Goal: Information Seeking & Learning: Learn about a topic

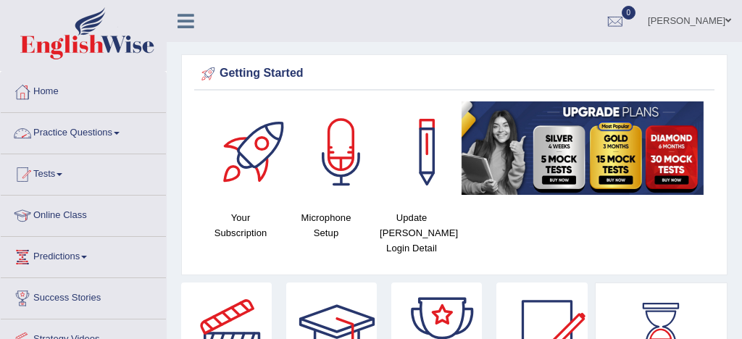
click at [87, 130] on link "Practice Questions" at bounding box center [83, 131] width 165 height 36
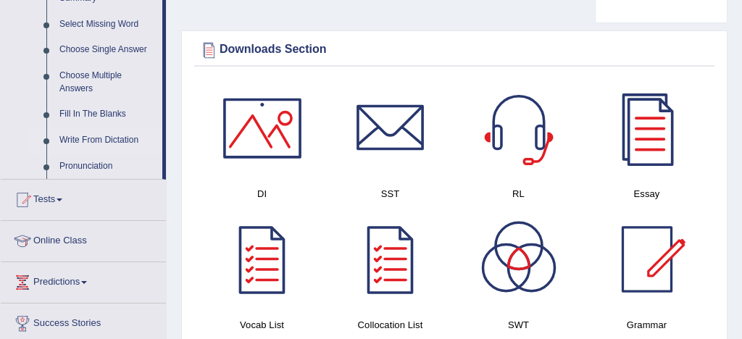
scroll to position [750, 0]
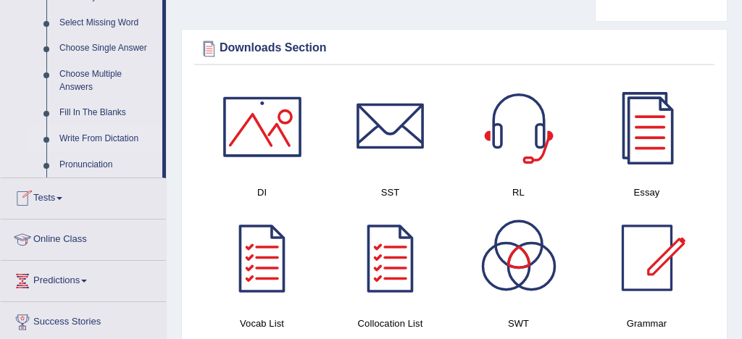
click at [122, 152] on link "Write From Dictation" at bounding box center [107, 139] width 109 height 26
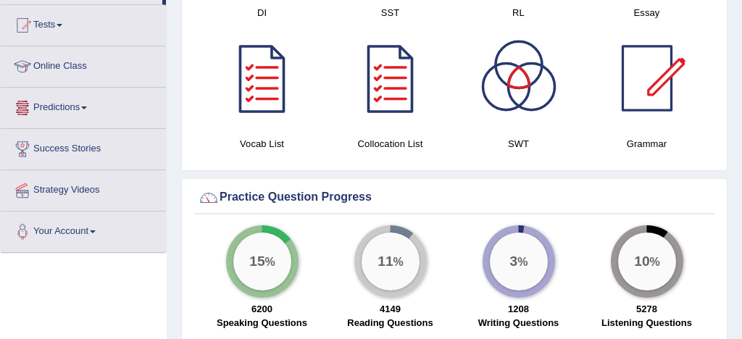
scroll to position [1052, 0]
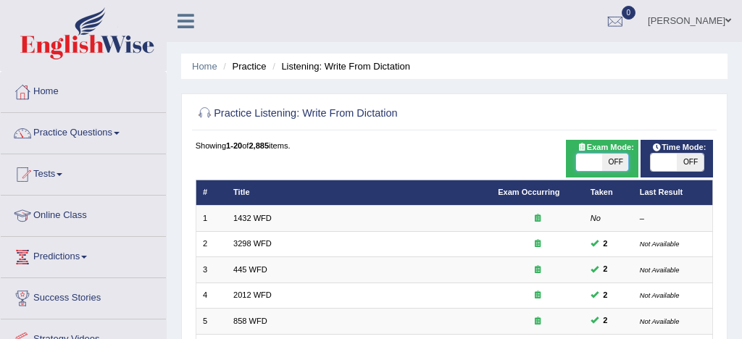
click at [587, 165] on span at bounding box center [589, 162] width 26 height 17
checkbox input "true"
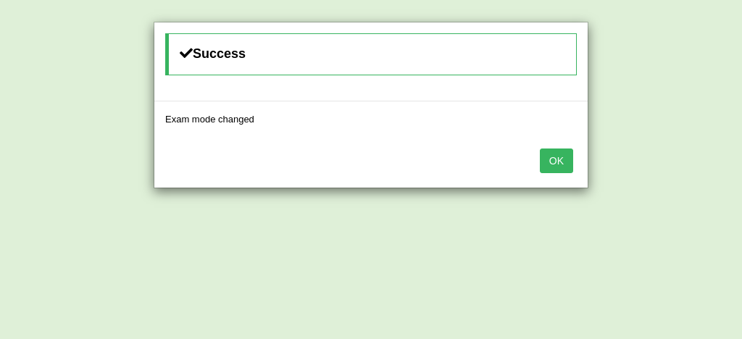
click at [550, 163] on button "OK" at bounding box center [556, 160] width 33 height 25
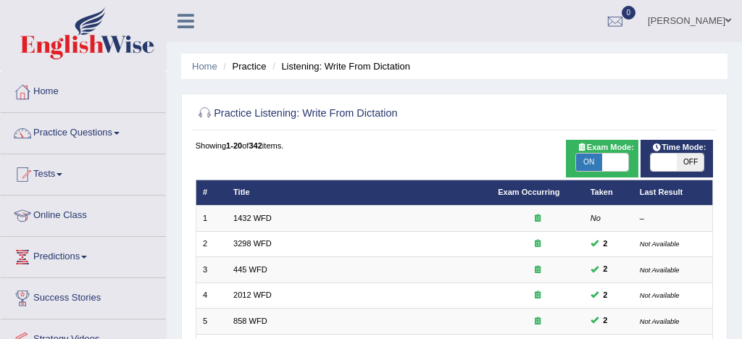
scroll to position [495, 0]
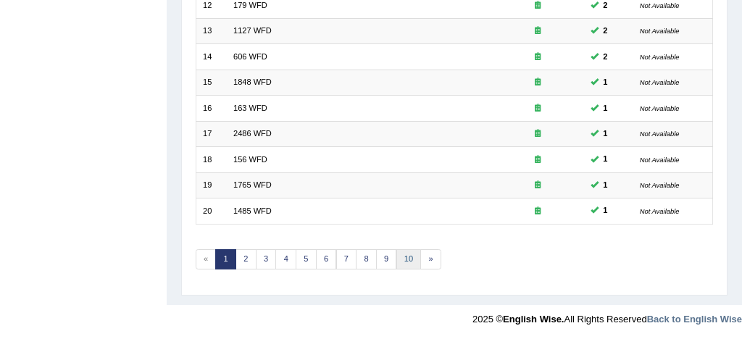
click at [405, 259] on link "10" at bounding box center [408, 259] width 25 height 20
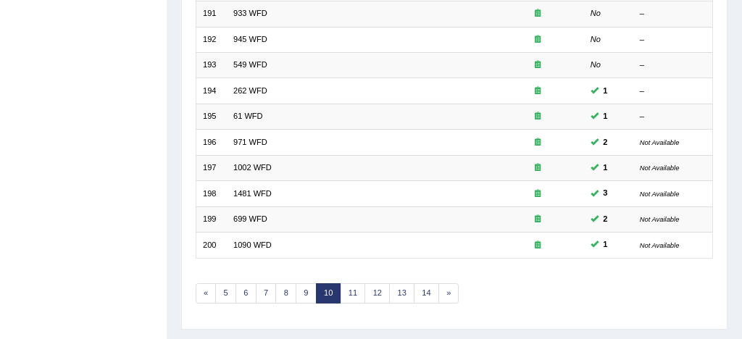
scroll to position [495, 0]
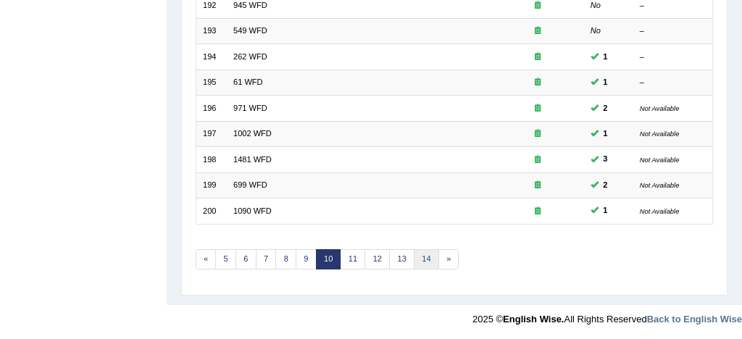
click at [424, 253] on link "14" at bounding box center [426, 259] width 25 height 20
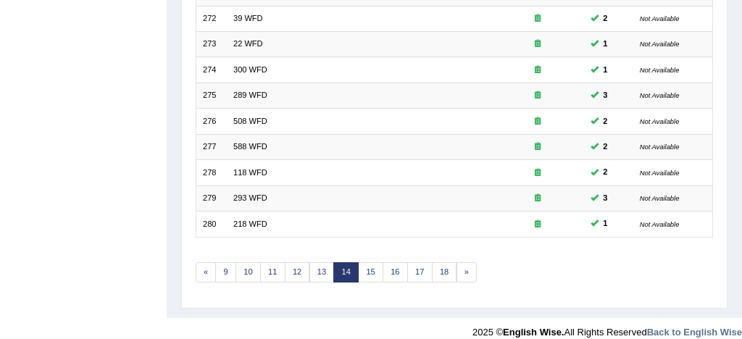
scroll to position [495, 0]
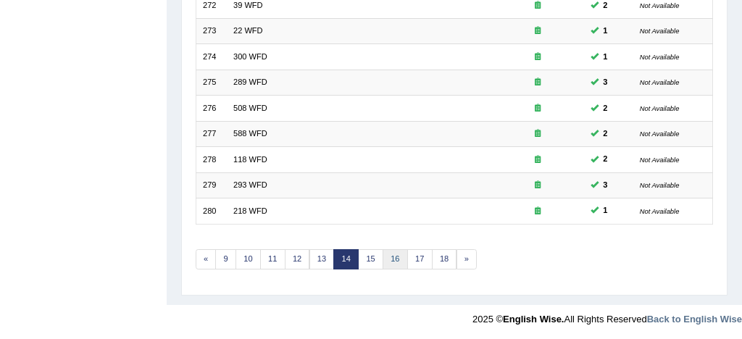
click at [397, 256] on link "16" at bounding box center [394, 259] width 25 height 20
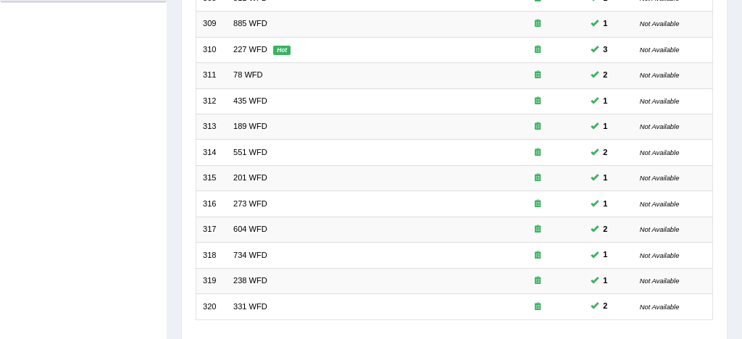
scroll to position [495, 0]
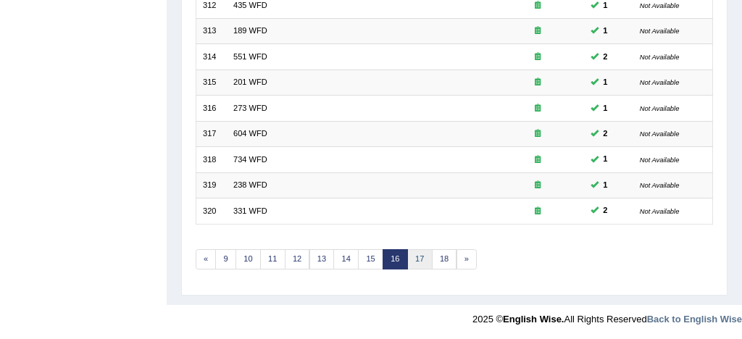
click at [415, 256] on link "17" at bounding box center [419, 259] width 25 height 20
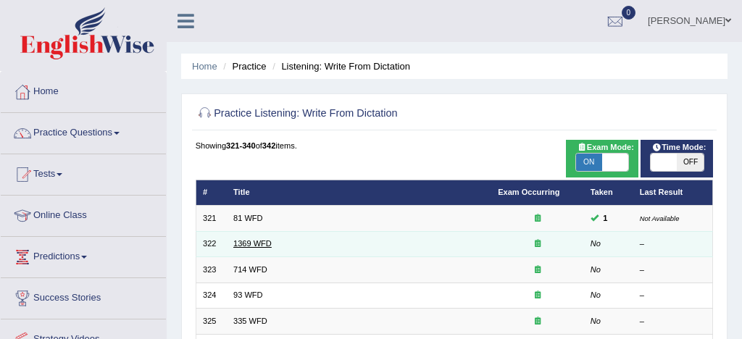
click at [251, 241] on link "1369 WFD" at bounding box center [252, 243] width 38 height 9
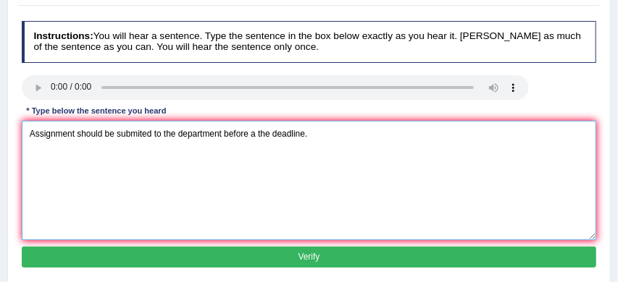
scroll to position [183, 0]
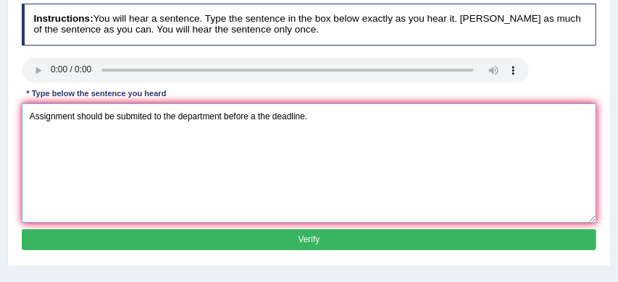
type textarea "Assignment should be submited to the department before a the deadline."
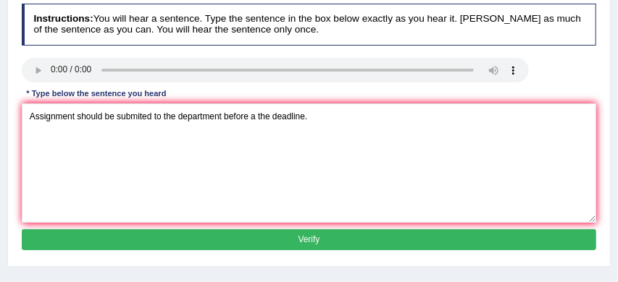
click at [267, 238] on button "Verify" at bounding box center [309, 240] width 575 height 21
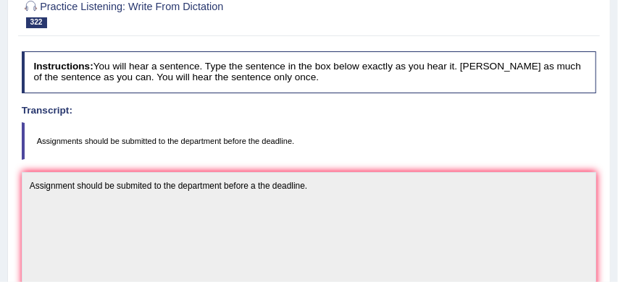
scroll to position [83, 0]
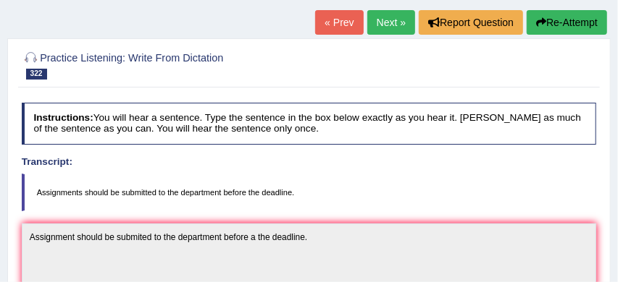
click at [570, 23] on button "Re-Attempt" at bounding box center [567, 22] width 80 height 25
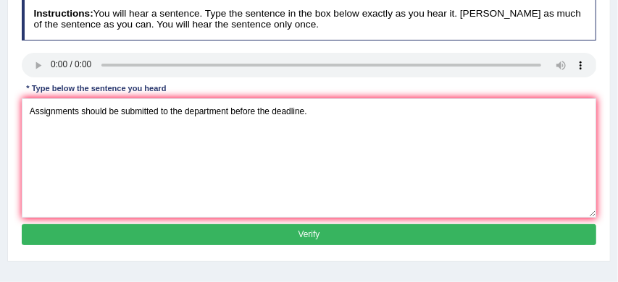
scroll to position [208, 0]
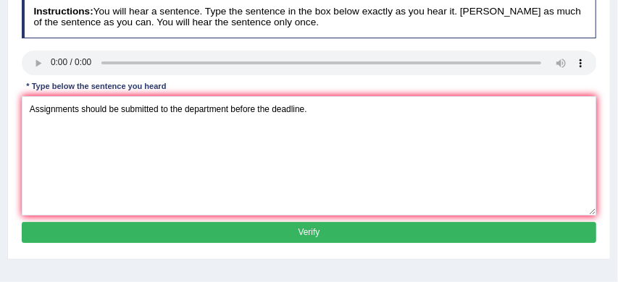
type textarea "Assignments should be submitted to the department before the deadline."
click at [260, 243] on button "Verify" at bounding box center [309, 232] width 575 height 21
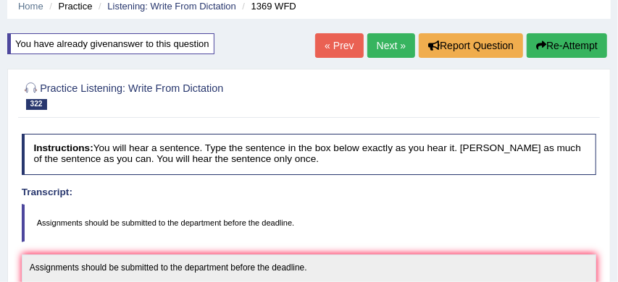
scroll to position [41, 0]
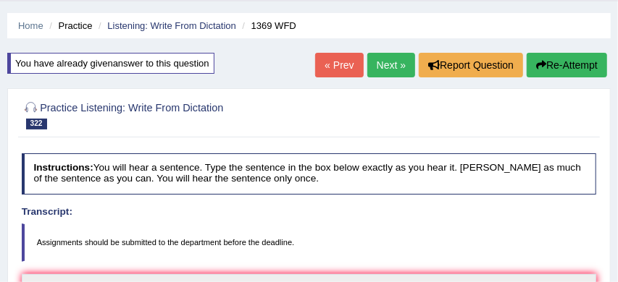
click at [388, 66] on link "Next »" at bounding box center [391, 65] width 48 height 25
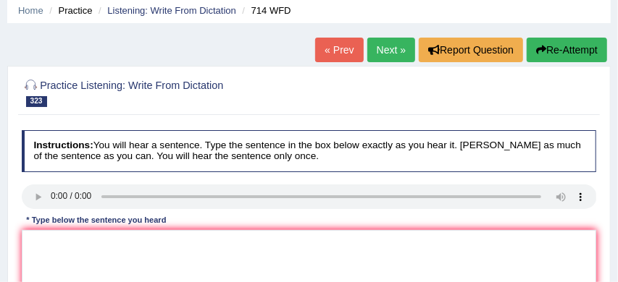
scroll to position [68, 0]
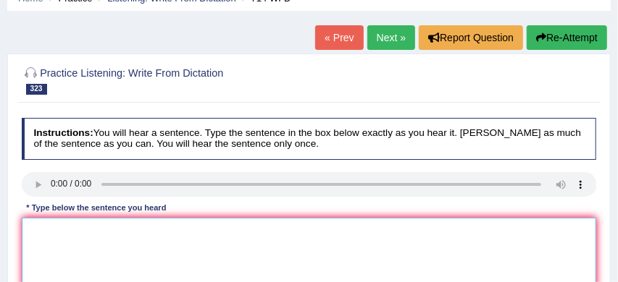
click at [67, 227] on textarea at bounding box center [309, 278] width 575 height 120
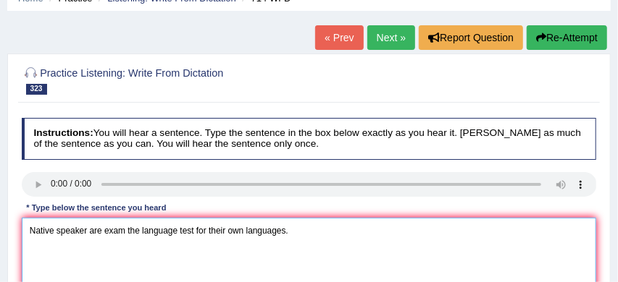
click at [56, 230] on textarea "Native speaker are exam the language test for their own languages." at bounding box center [309, 278] width 575 height 120
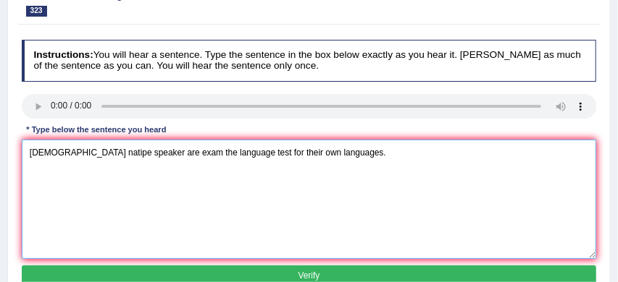
scroll to position [150, 0]
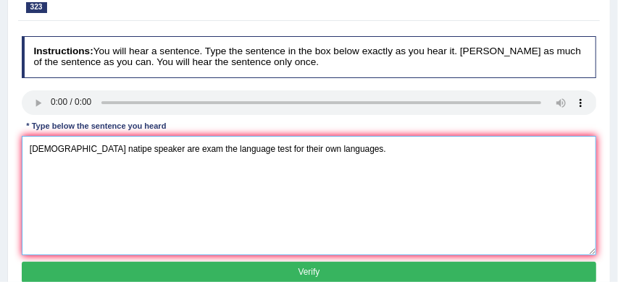
type textarea "Native natipe speaker are exam the language test for their own languages."
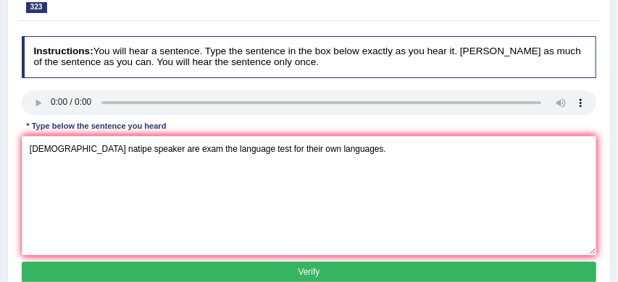
click at [248, 267] on button "Verify" at bounding box center [309, 272] width 575 height 21
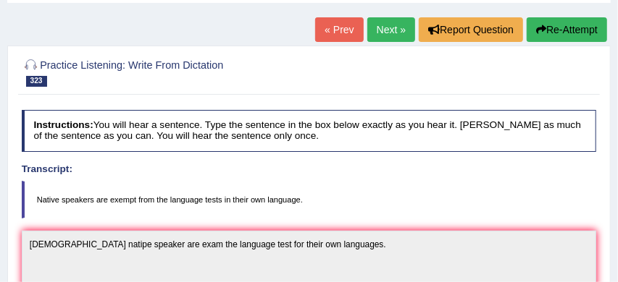
scroll to position [70, 0]
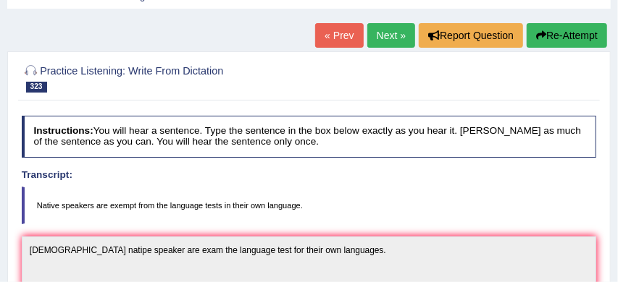
click at [568, 33] on button "Re-Attempt" at bounding box center [567, 35] width 80 height 25
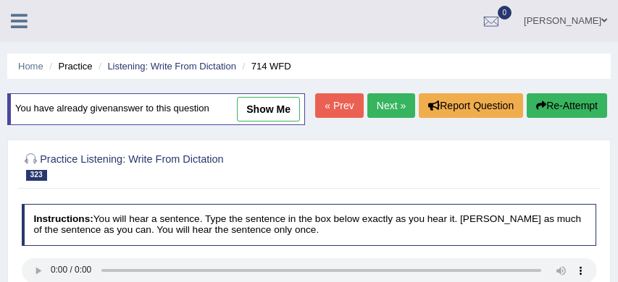
scroll to position [109, 0]
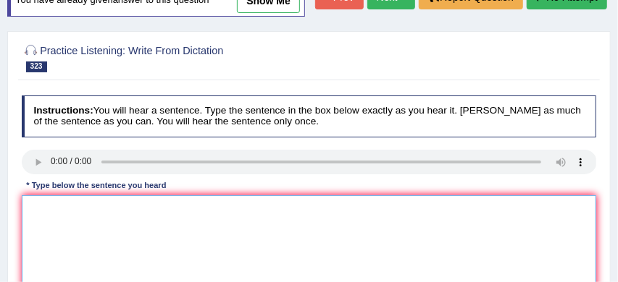
click at [106, 231] on textarea at bounding box center [309, 256] width 575 height 120
click at [130, 241] on textarea "Native speaker are from" at bounding box center [309, 256] width 575 height 120
click at [195, 240] on textarea "Native speaker are from the their language" at bounding box center [309, 256] width 575 height 120
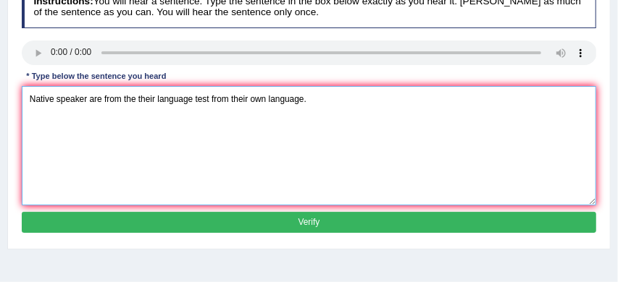
type textarea "Native speaker are from the their language test from their own language."
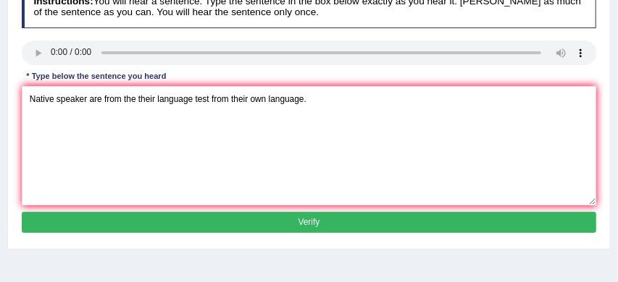
click at [259, 233] on button "Verify" at bounding box center [309, 222] width 575 height 21
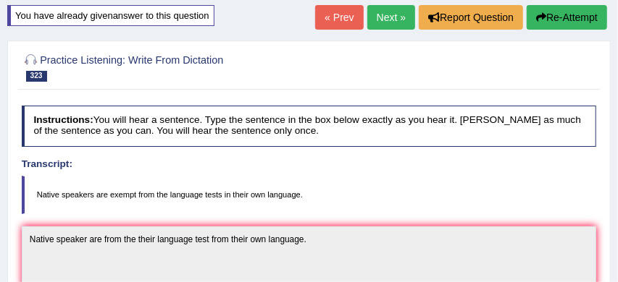
scroll to position [88, 0]
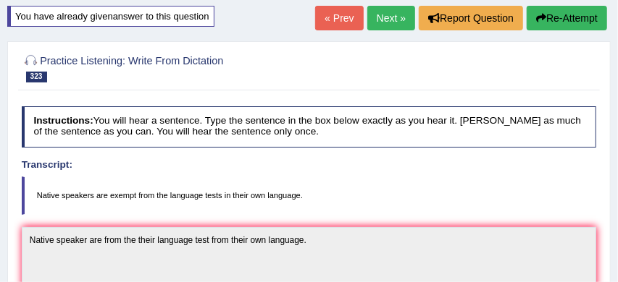
click at [386, 12] on link "Next »" at bounding box center [391, 18] width 48 height 25
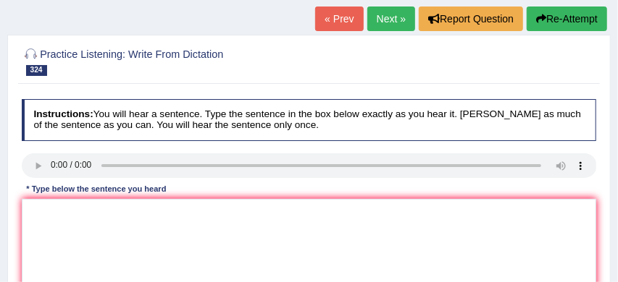
scroll to position [87, 0]
click at [47, 218] on textarea at bounding box center [309, 259] width 575 height 120
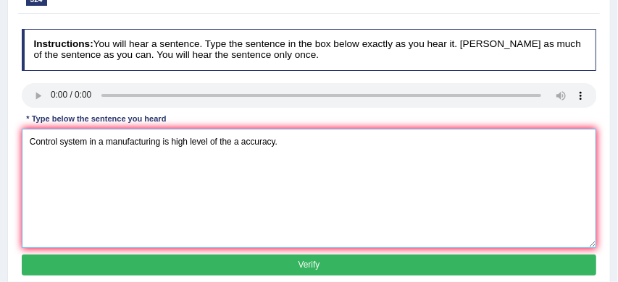
scroll to position [175, 0]
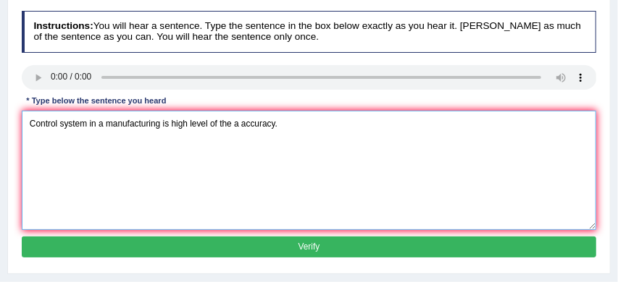
type textarea "Control system in a manufacturing is high level of the a accuracy."
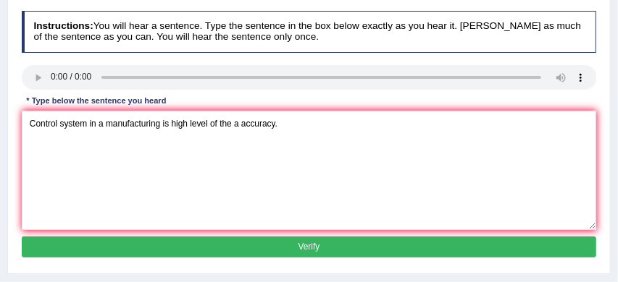
click at [163, 246] on button "Verify" at bounding box center [309, 247] width 575 height 21
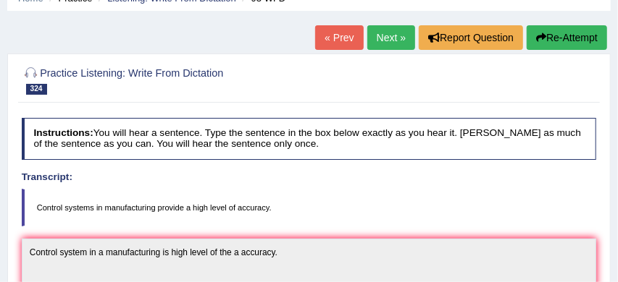
scroll to position [67, 0]
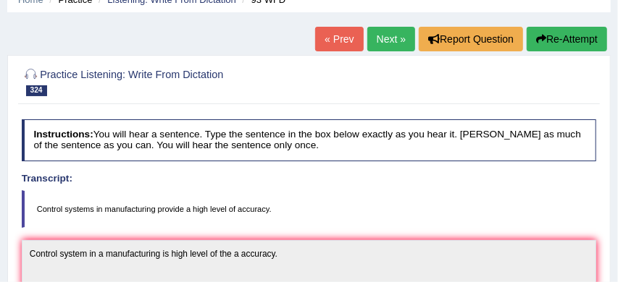
click at [566, 38] on button "Re-Attempt" at bounding box center [567, 39] width 80 height 25
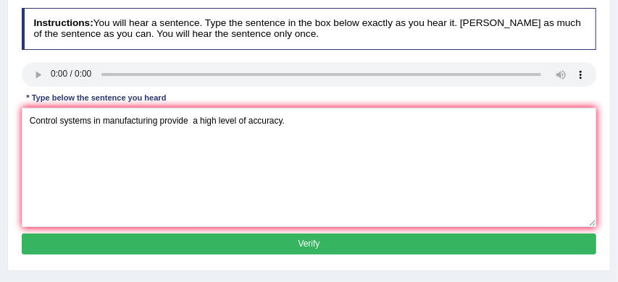
scroll to position [222, 0]
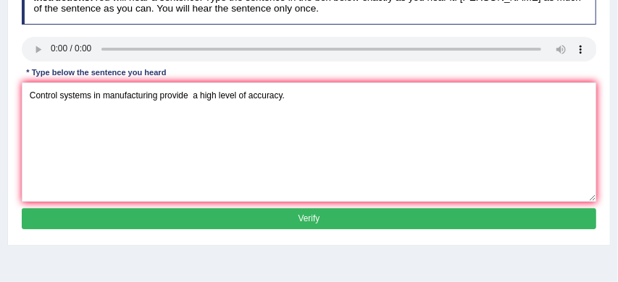
type textarea "Control systems in manufacturing provide a high level of accuracy."
click at [234, 230] on button "Verify" at bounding box center [309, 219] width 575 height 21
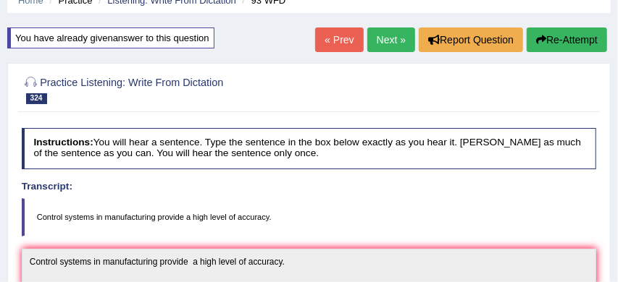
scroll to position [62, 0]
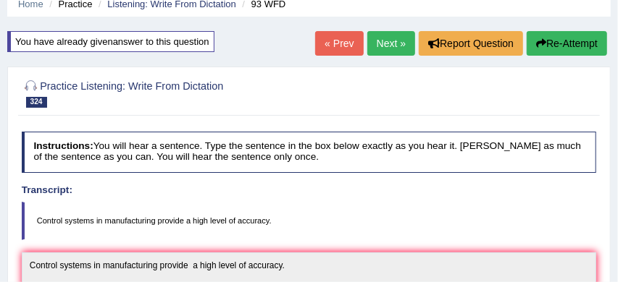
click at [380, 41] on link "Next »" at bounding box center [391, 43] width 48 height 25
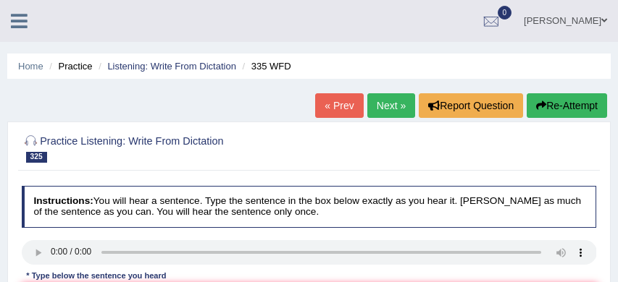
scroll to position [71, 0]
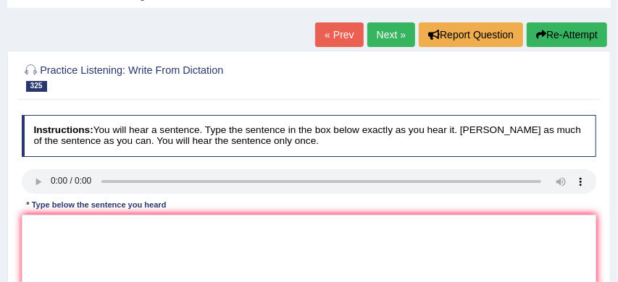
click at [384, 35] on link "Next »" at bounding box center [391, 34] width 48 height 25
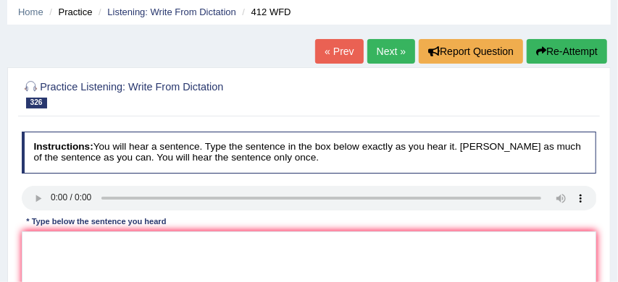
scroll to position [55, 0]
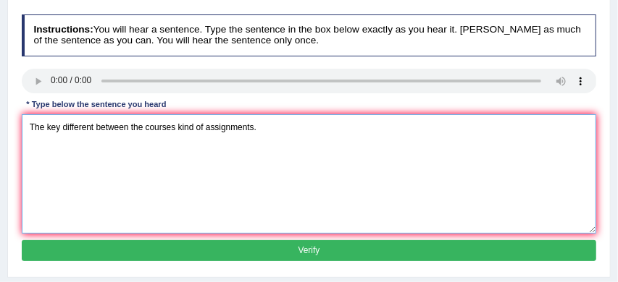
scroll to position [190, 0]
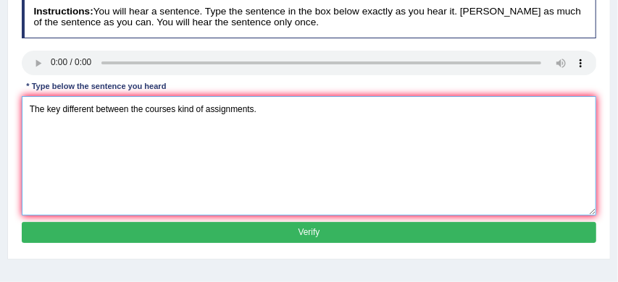
type textarea "The key different between the courses kind of assignments."
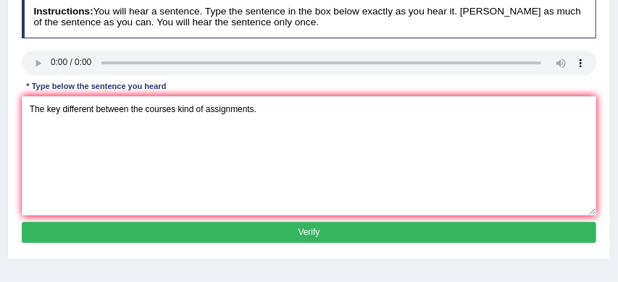
click at [301, 234] on button "Verify" at bounding box center [309, 232] width 575 height 21
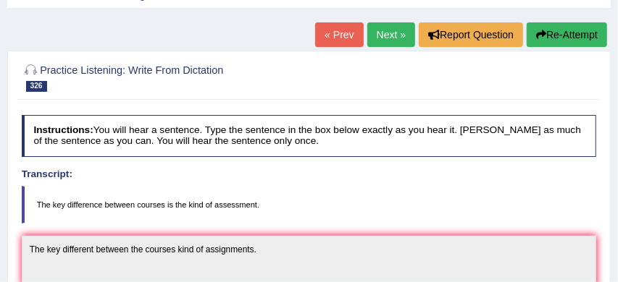
scroll to position [56, 0]
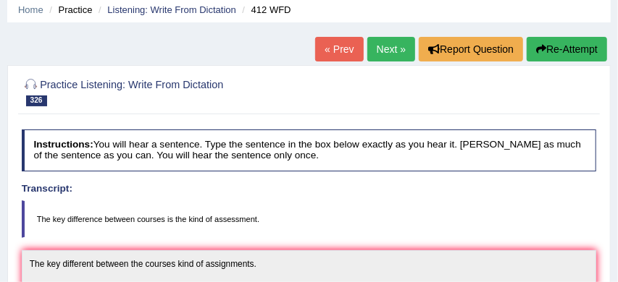
click at [566, 44] on button "Re-Attempt" at bounding box center [567, 49] width 80 height 25
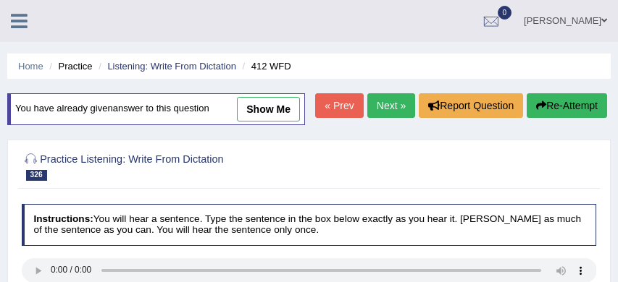
scroll to position [143, 0]
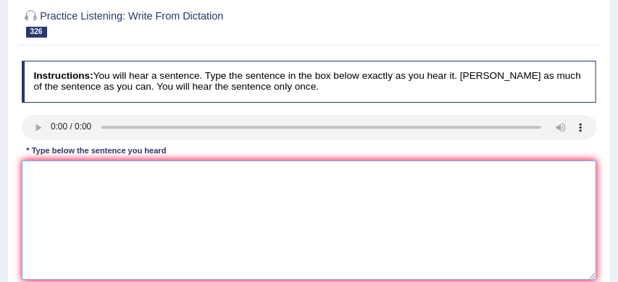
click at [184, 214] on textarea at bounding box center [309, 221] width 575 height 120
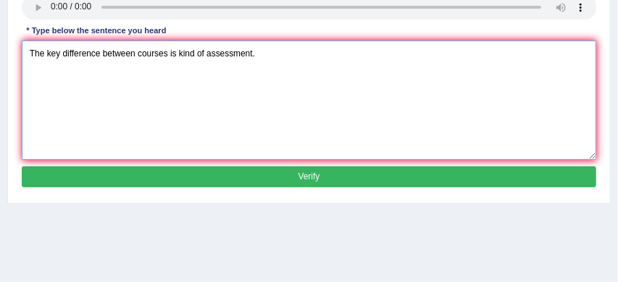
scroll to position [264, 0]
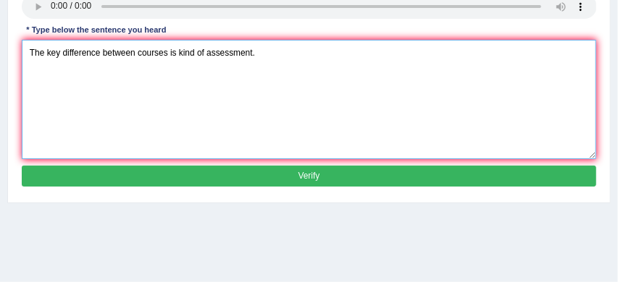
type textarea "The key difference between courses is kind of assessment."
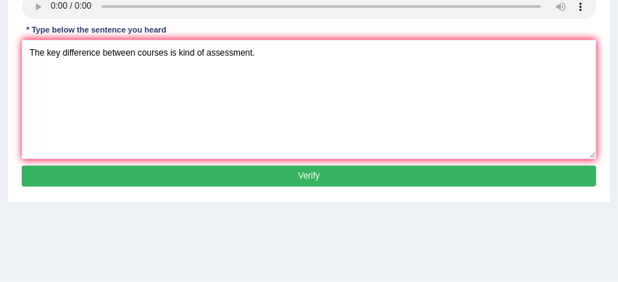
click at [286, 187] on button "Verify" at bounding box center [309, 176] width 575 height 21
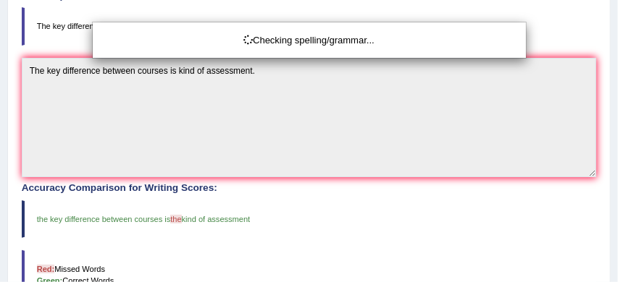
scroll to position [265, 0]
